Goal: Navigation & Orientation: Find specific page/section

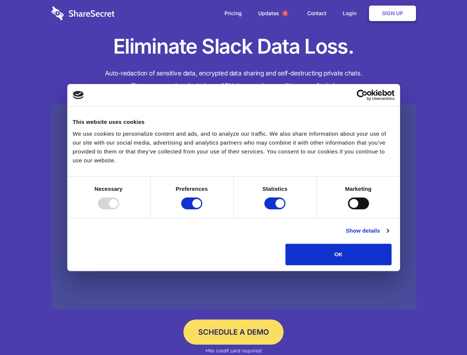
click at [119, 209] on div at bounding box center [108, 203] width 21 height 12
click at [202, 209] on input "Preferences" at bounding box center [191, 203] width 21 height 12
checkbox input "false"
click at [276, 209] on input "Statistics" at bounding box center [274, 203] width 21 height 12
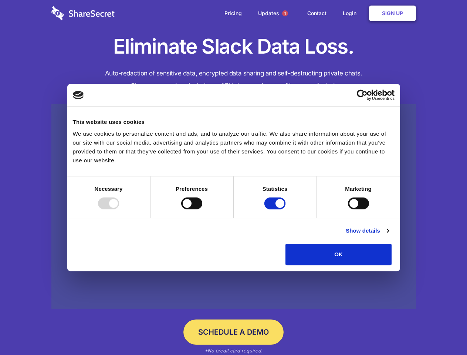
checkbox input "false"
click at [348, 209] on input "Marketing" at bounding box center [358, 203] width 21 height 12
checkbox input "true"
click at [389, 235] on link "Show details" at bounding box center [367, 230] width 43 height 9
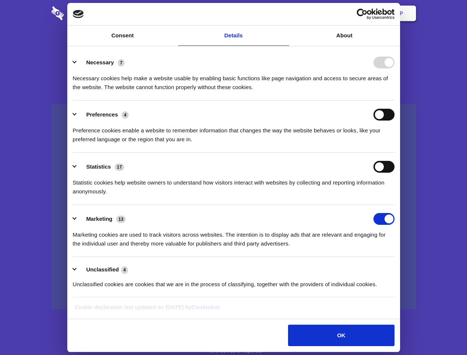
click at [409, 268] on link at bounding box center [233, 206] width 365 height 205
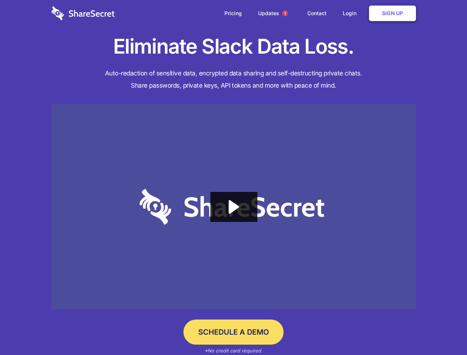
click at [285, 13] on span "1" at bounding box center [285, 13] width 6 height 6
